Goal: Task Accomplishment & Management: Manage account settings

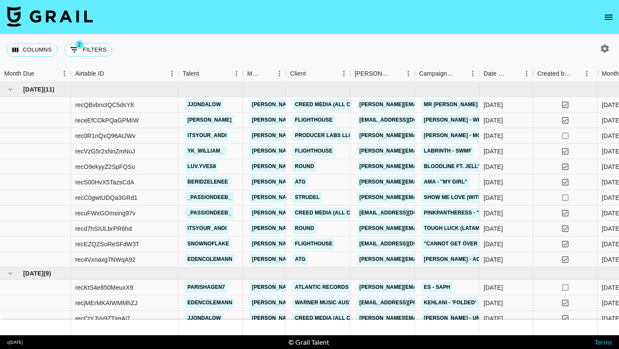
click at [610, 21] on icon "open drawer" at bounding box center [608, 17] width 10 height 10
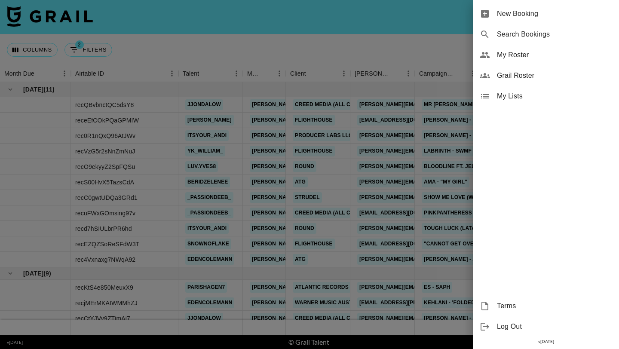
click at [517, 57] on span "My Roster" at bounding box center [554, 55] width 115 height 10
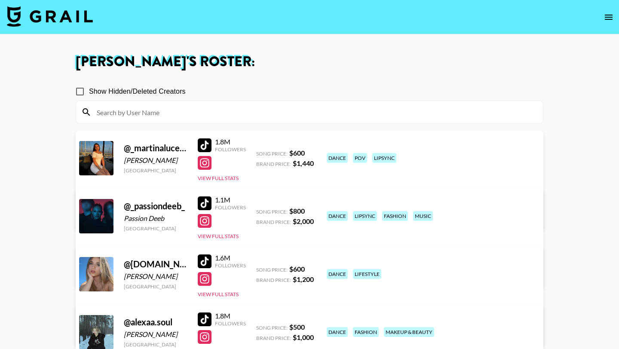
click at [239, 113] on input at bounding box center [315, 112] width 446 height 14
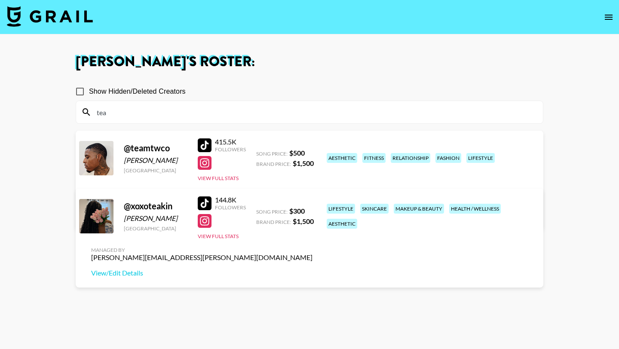
type input "tea"
click at [203, 207] on div at bounding box center [205, 203] width 14 height 14
click at [65, 15] on img at bounding box center [50, 16] width 86 height 21
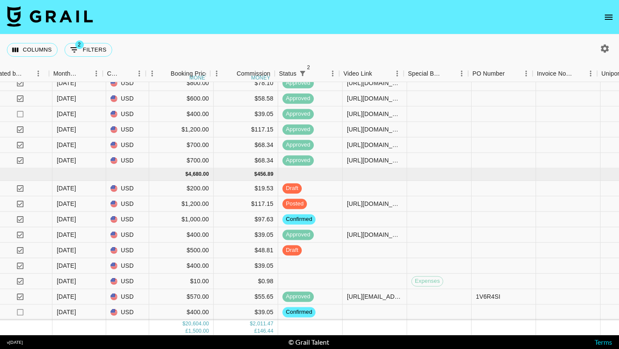
scroll to position [514, 560]
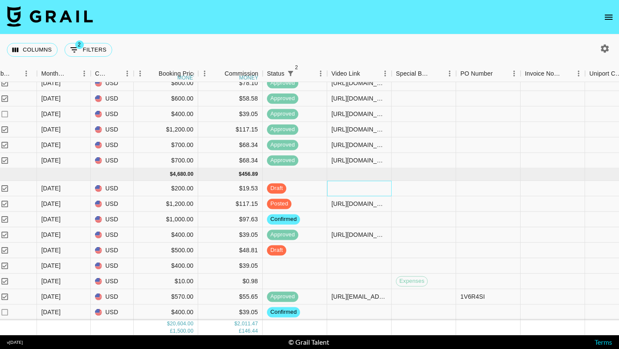
click at [337, 187] on div at bounding box center [359, 188] width 64 height 15
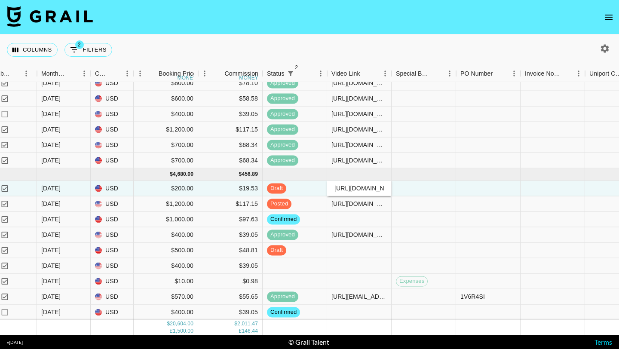
scroll to position [0, 333]
type input "[URL][DOMAIN_NAME]"
click at [412, 186] on div at bounding box center [424, 188] width 64 height 15
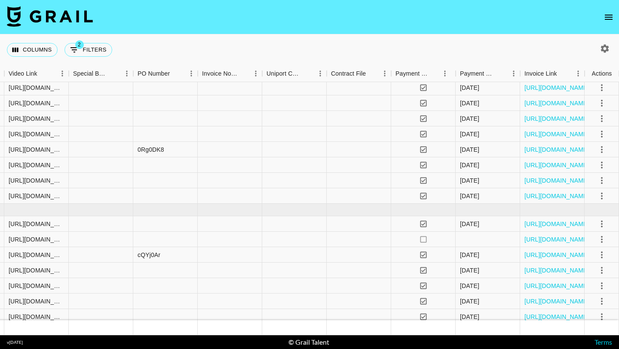
scroll to position [0, 883]
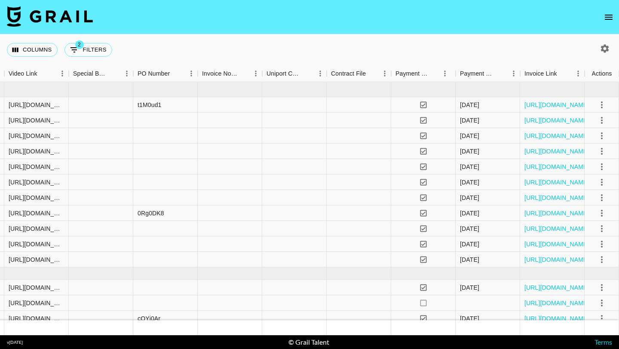
click at [601, 49] on icon "button" at bounding box center [605, 48] width 10 height 10
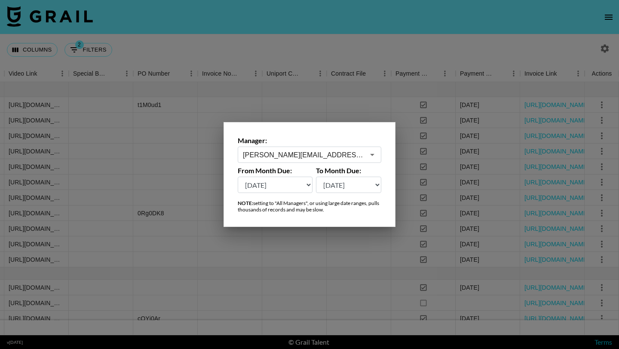
click at [282, 191] on select "[DATE] [DATE] '[DATE] May '[DATE] Mar '[DATE] Jan '[DATE] Nov '[DATE] Sep '[DAT…" at bounding box center [275, 185] width 75 height 16
select select "[DATE]"
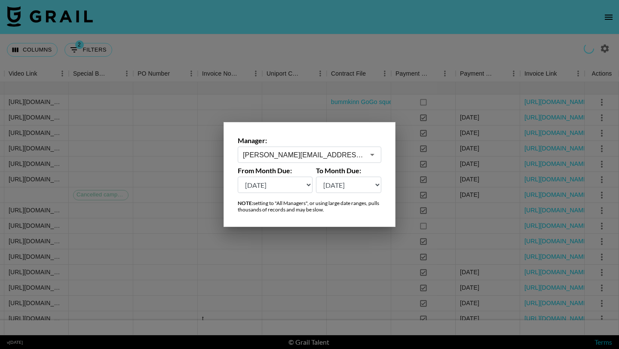
click at [335, 56] on div at bounding box center [309, 174] width 619 height 349
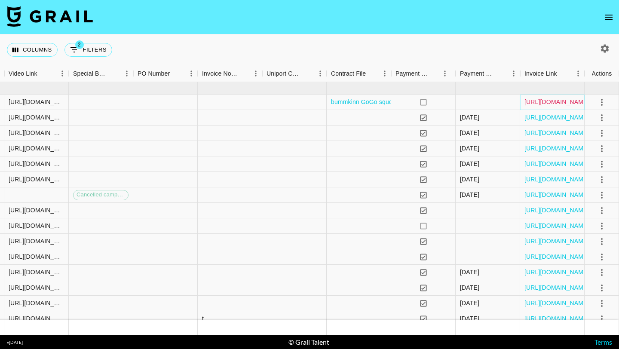
click at [541, 101] on link "[URL][DOMAIN_NAME]" at bounding box center [556, 102] width 65 height 9
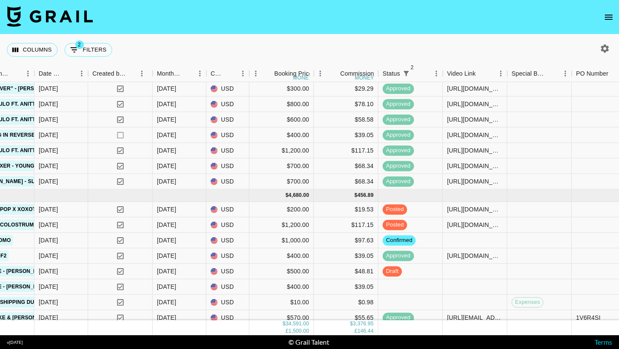
scroll to position [959, 445]
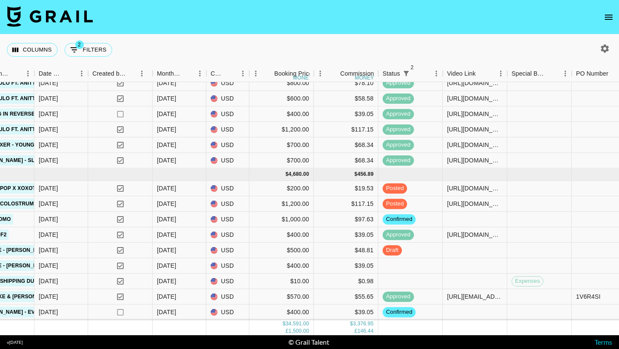
click at [618, 21] on nav at bounding box center [309, 17] width 619 height 34
click at [612, 16] on icon "open drawer" at bounding box center [608, 17] width 10 height 10
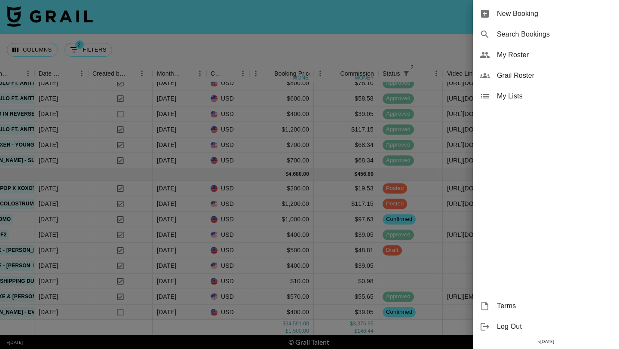
click at [509, 61] on div "My Roster" at bounding box center [546, 55] width 146 height 21
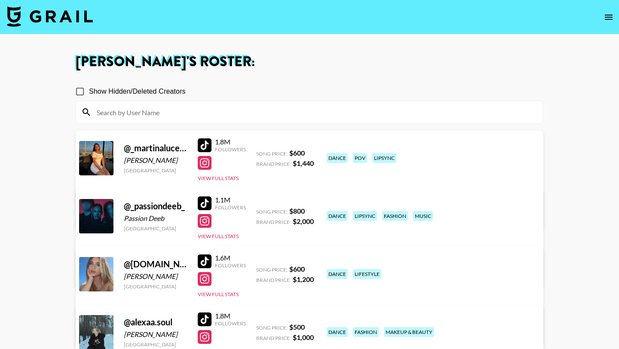
click at [249, 116] on input at bounding box center [315, 112] width 446 height 14
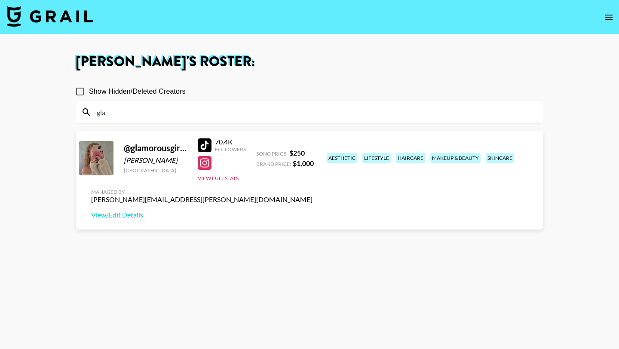
type input "gla"
click at [202, 147] on div at bounding box center [205, 145] width 14 height 14
click at [202, 160] on div at bounding box center [205, 163] width 14 height 14
click at [167, 111] on input "gla" at bounding box center [315, 112] width 446 height 14
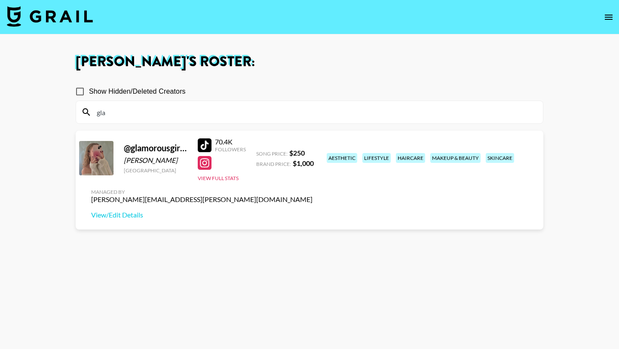
click at [167, 111] on input "gla" at bounding box center [315, 112] width 446 height 14
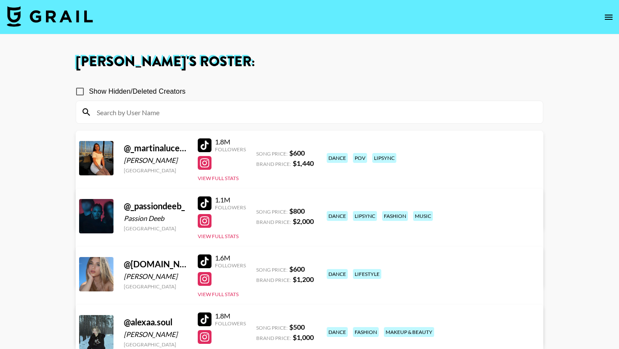
click at [60, 18] on img at bounding box center [50, 16] width 86 height 21
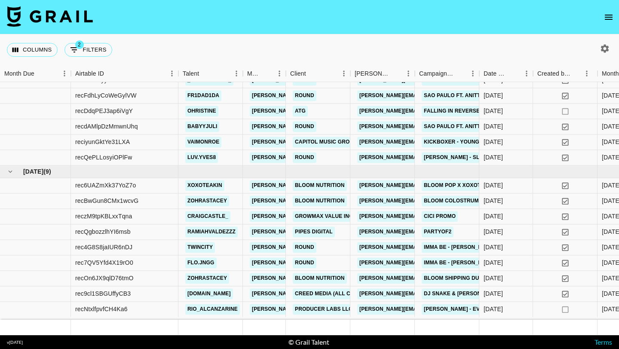
scroll to position [514, 0]
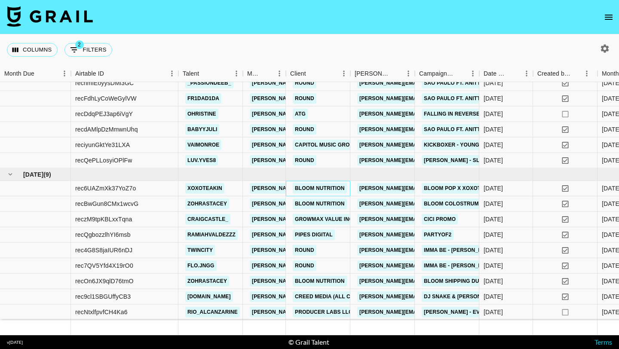
click at [292, 189] on div "Bloom Nutrition" at bounding box center [319, 189] width 59 height 16
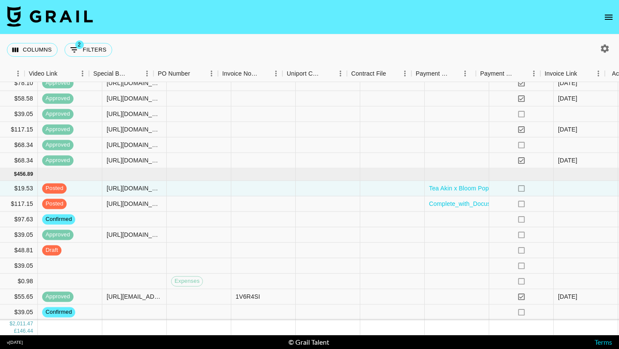
scroll to position [514, 883]
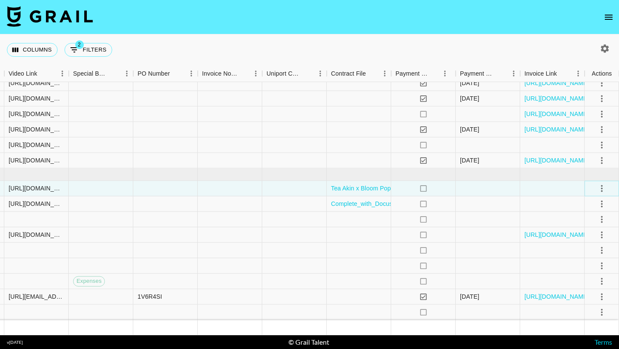
click at [601, 186] on icon "select merge strategy" at bounding box center [602, 188] width 2 height 7
click at [579, 271] on div "Approve" at bounding box center [583, 268] width 26 height 10
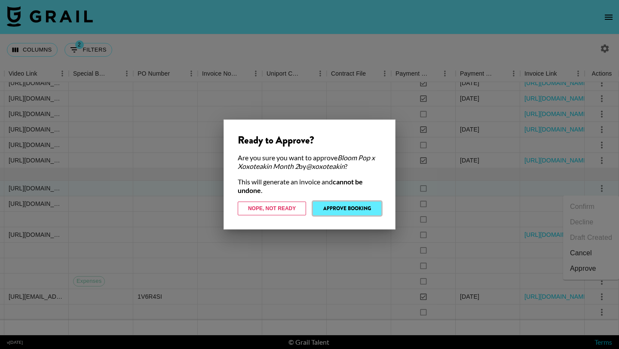
click at [361, 207] on button "Approve Booking" at bounding box center [347, 209] width 68 height 14
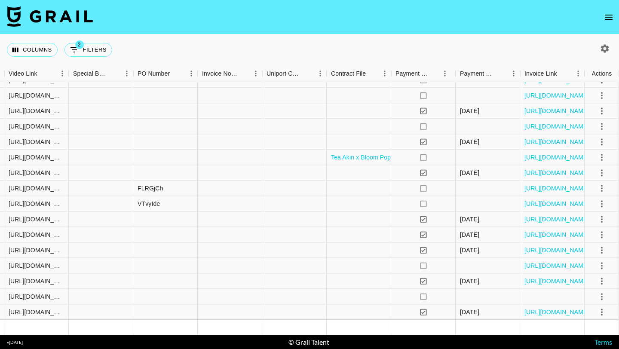
scroll to position [372, 883]
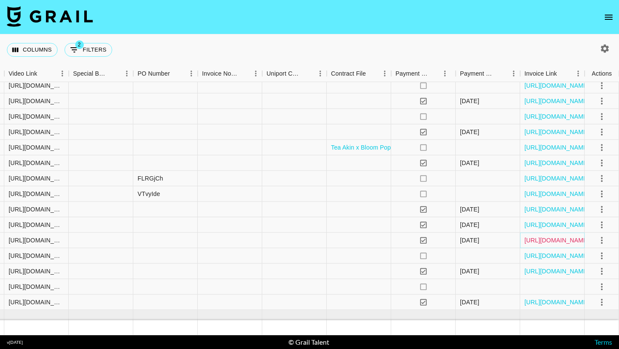
click at [536, 241] on link "[URL][DOMAIN_NAME]" at bounding box center [556, 240] width 65 height 9
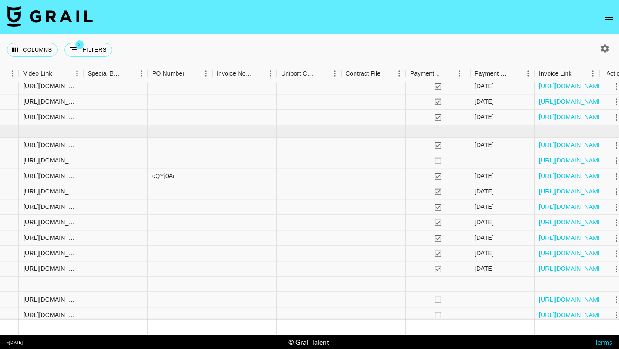
scroll to position [141, 869]
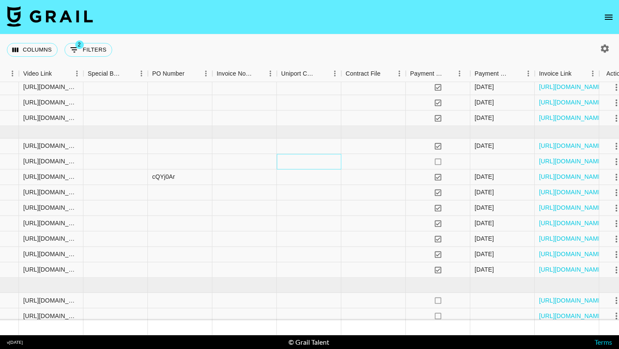
click at [340, 164] on div at bounding box center [309, 161] width 64 height 15
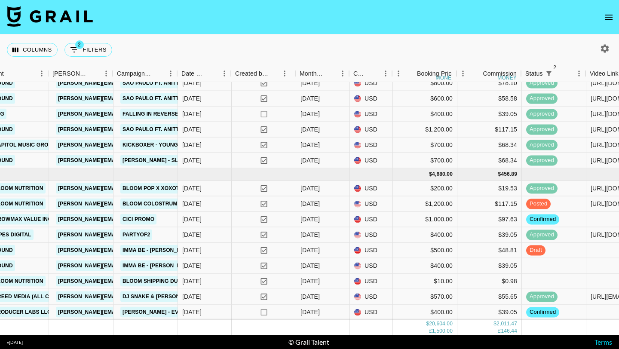
scroll to position [514, 302]
click at [416, 252] on div "$500.00" at bounding box center [424, 250] width 64 height 15
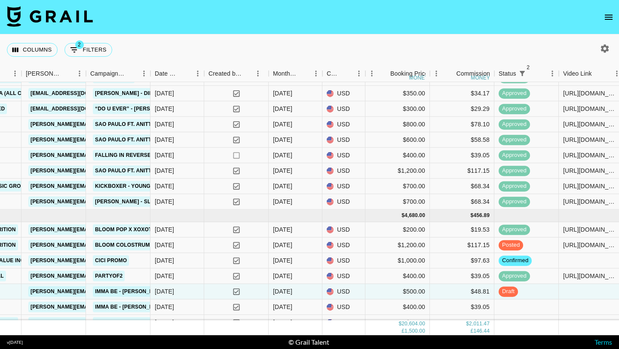
scroll to position [514, 329]
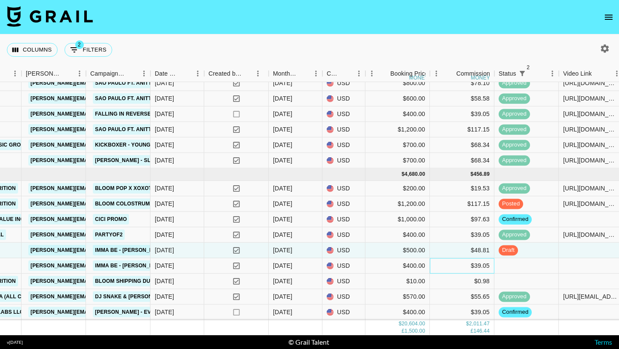
click at [456, 265] on div "$39.05" at bounding box center [462, 265] width 64 height 15
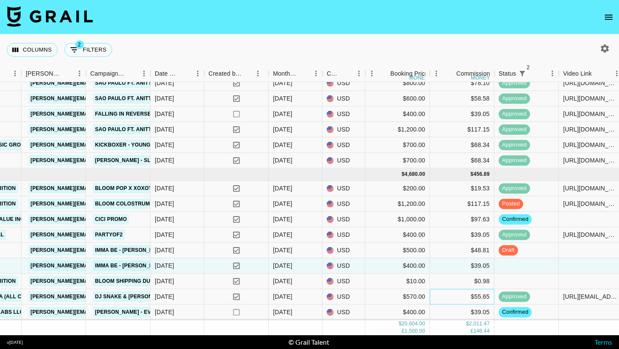
click at [450, 298] on div "$55.65" at bounding box center [462, 296] width 64 height 15
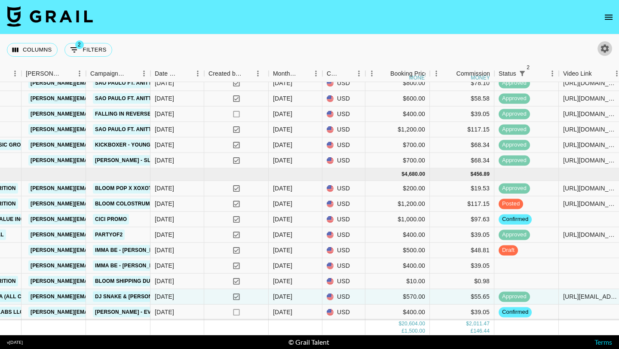
click at [603, 55] on button "button" at bounding box center [604, 48] width 15 height 15
select select "[DATE]"
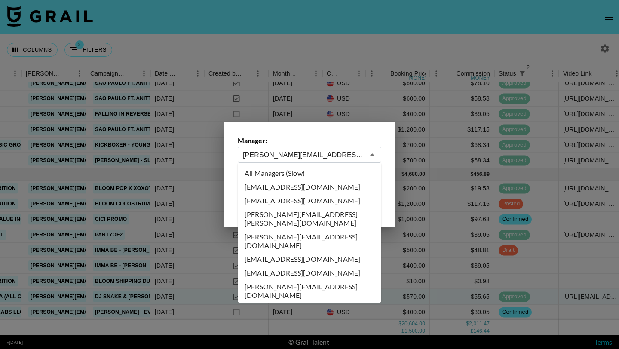
click at [303, 154] on input "[PERSON_NAME][EMAIL_ADDRESS][PERSON_NAME][DOMAIN_NAME]" at bounding box center [304, 155] width 122 height 10
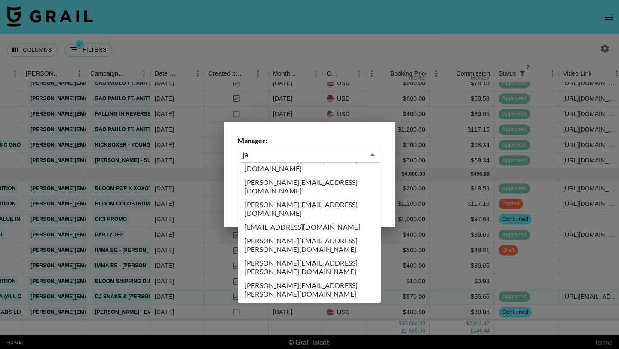
scroll to position [0, 0]
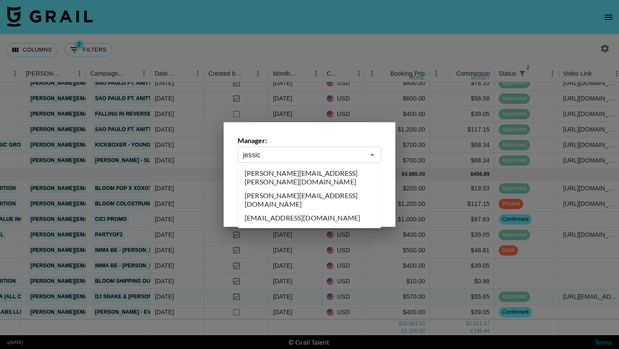
click at [305, 211] on li "[EMAIL_ADDRESS][DOMAIN_NAME]" at bounding box center [310, 218] width 144 height 14
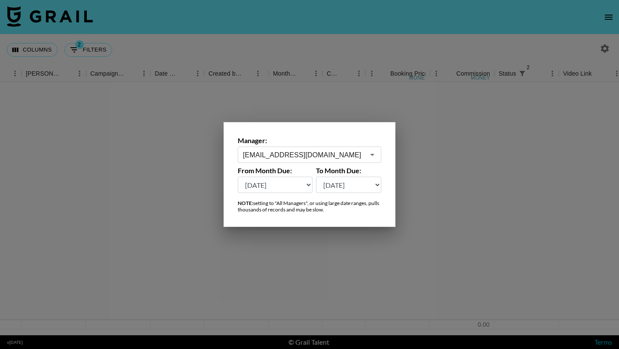
scroll to position [0, 329]
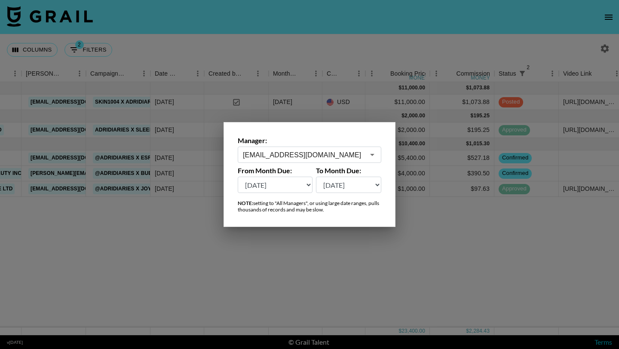
type input "[EMAIL_ADDRESS][DOMAIN_NAME]"
click at [334, 51] on div at bounding box center [309, 174] width 619 height 349
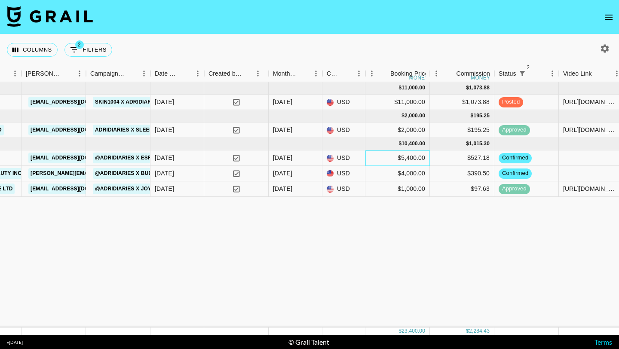
click at [370, 160] on div "$5,400.00" at bounding box center [397, 157] width 64 height 15
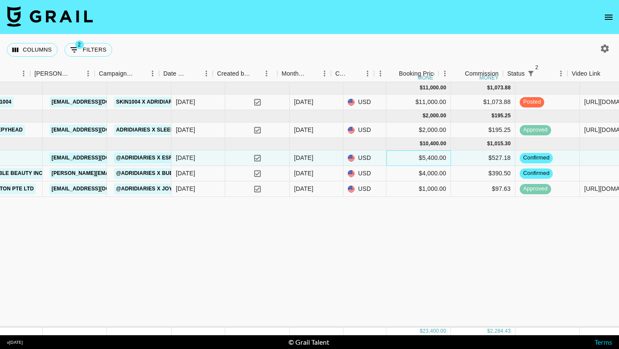
scroll to position [0, 322]
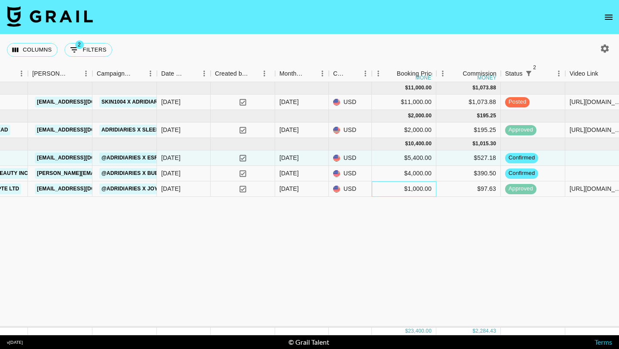
click at [384, 184] on div "$1,000.00" at bounding box center [404, 188] width 64 height 15
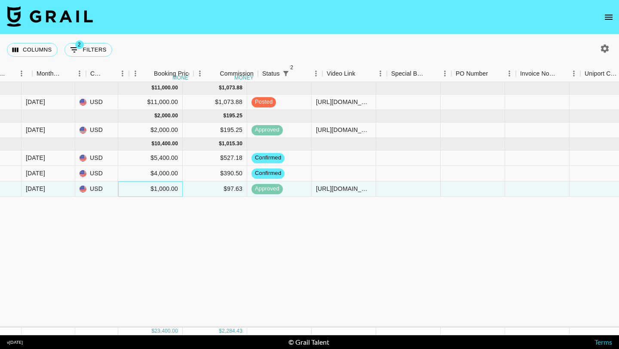
scroll to position [0, 561]
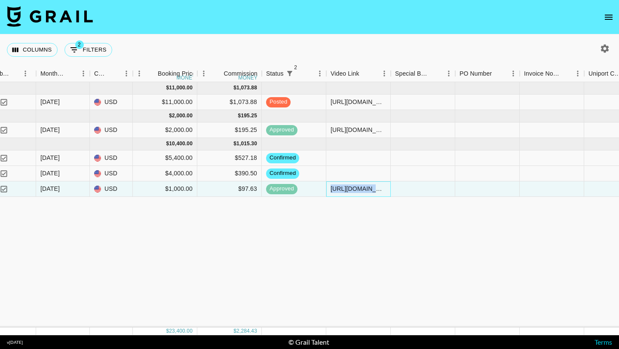
drag, startPoint x: 331, startPoint y: 190, endPoint x: 439, endPoint y: 192, distance: 108.3
click at [439, 192] on div "recAuJQHU3wCWpl9c adridiaries [EMAIL_ADDRESS][DOMAIN_NAME] Nineton Pte Ltd [EMA…" at bounding box center [190, 188] width 1502 height 15
copy div "[URL][DOMAIN_NAME]"
click at [236, 234] on div "[DATE] ( 1 ) $ 11,000.00 $ 1,073.88 rechzUlHrljDrfpYu adridiaries [EMAIL_ADDRES…" at bounding box center [190, 204] width 1502 height 245
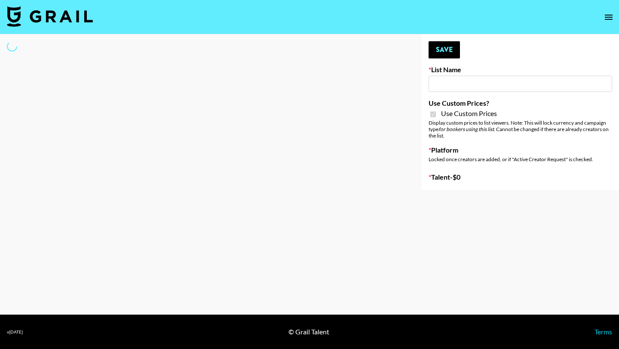
type input "iScanner (8th Aug)"
checkbox input "true"
select select "Brand"
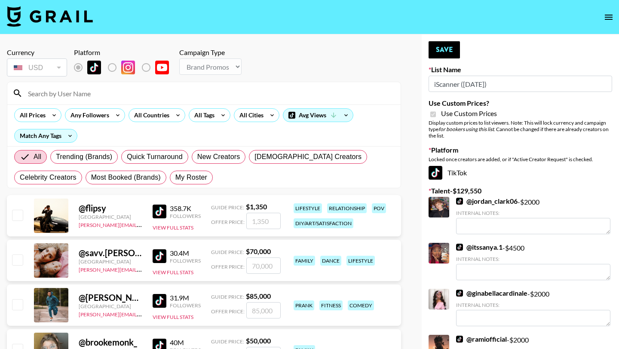
click at [193, 96] on input at bounding box center [209, 93] width 373 height 14
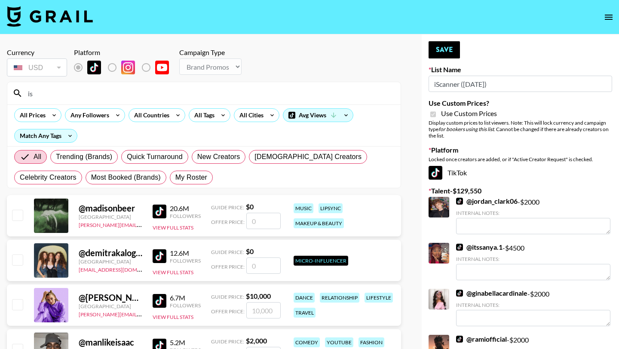
type input "i"
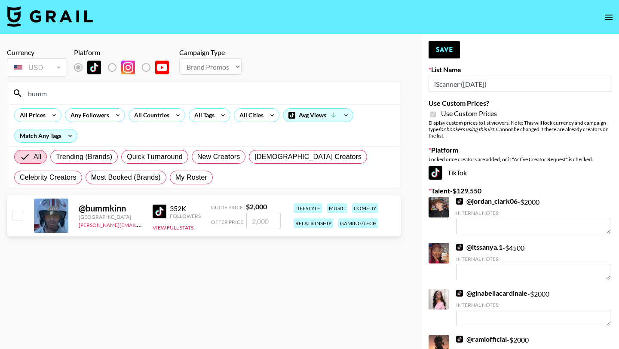
type input "bumm"
click at [15, 216] on input "checkbox" at bounding box center [17, 215] width 10 height 10
checkbox input "true"
type input "2000"
click at [440, 56] on button "Save" at bounding box center [444, 49] width 31 height 17
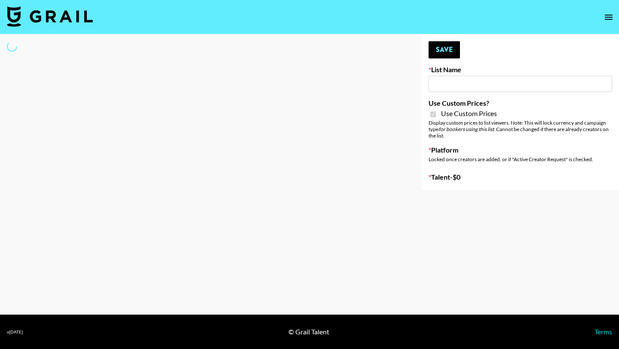
type input "Some By Mi (8th Aug)"
checkbox input "true"
select select "Brand"
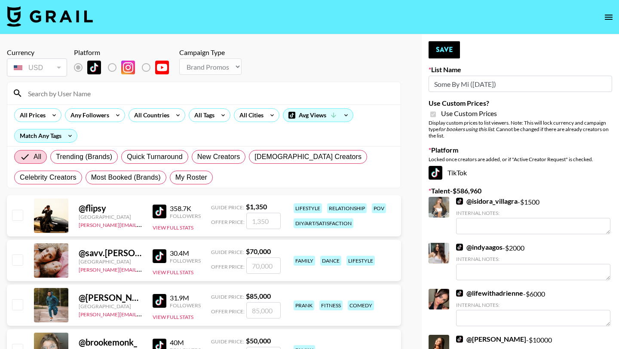
click at [111, 97] on input at bounding box center [209, 93] width 373 height 14
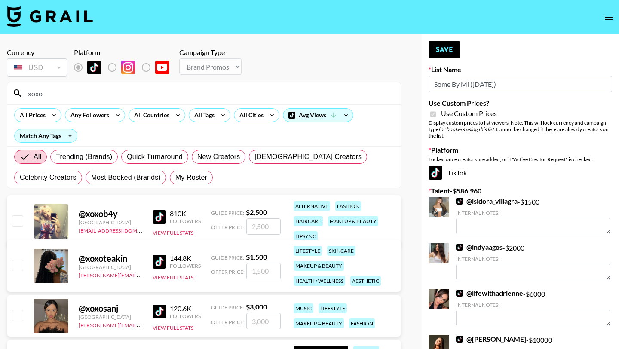
type input "xoxo"
click at [16, 266] on input "checkbox" at bounding box center [17, 265] width 10 height 10
checkbox input "true"
type input "1500"
click at [439, 52] on button "Save" at bounding box center [444, 49] width 31 height 17
